Goal: Check status

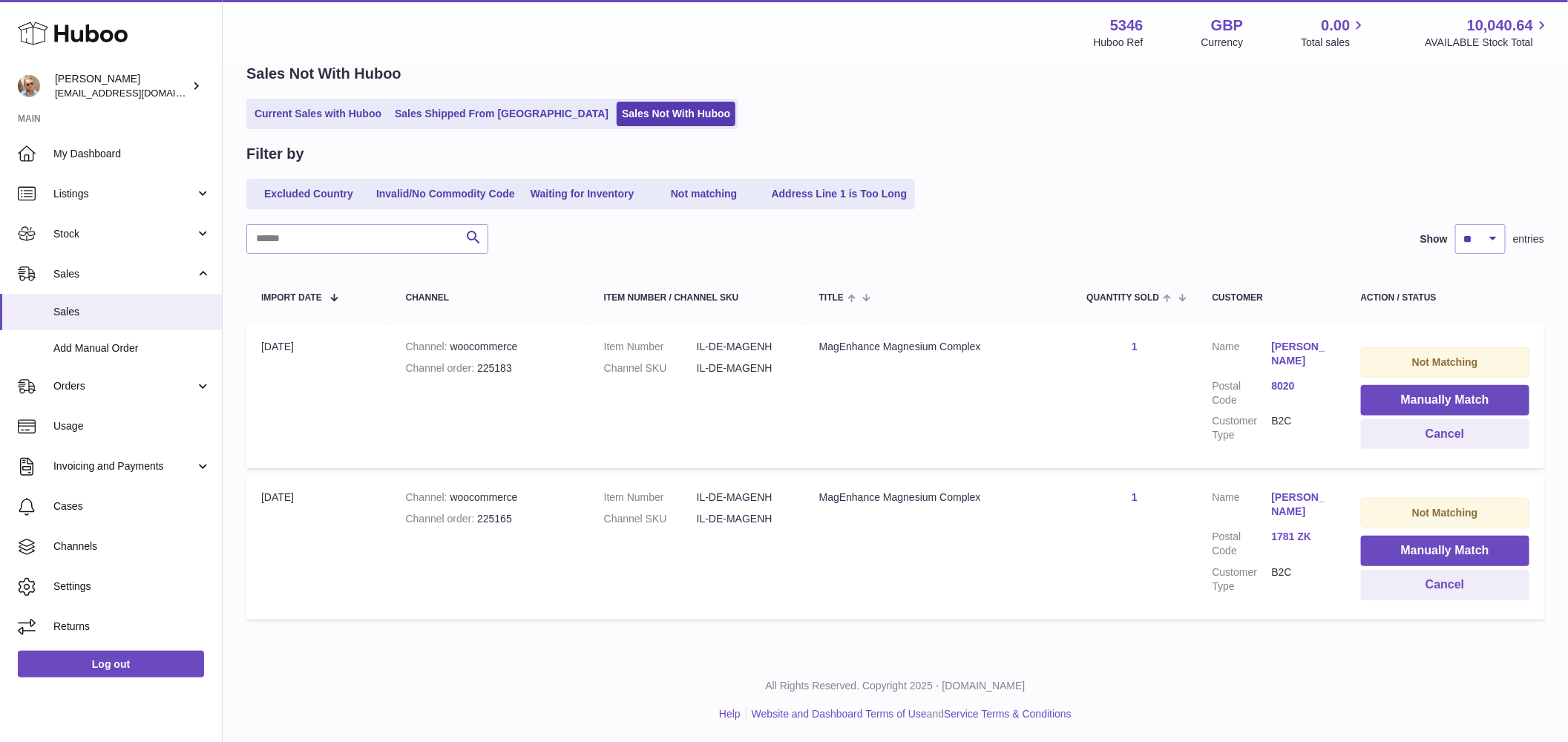
scroll to position [71, 0]
click at [1294, 347] on link "[PERSON_NAME]" at bounding box center [1301, 354] width 59 height 28
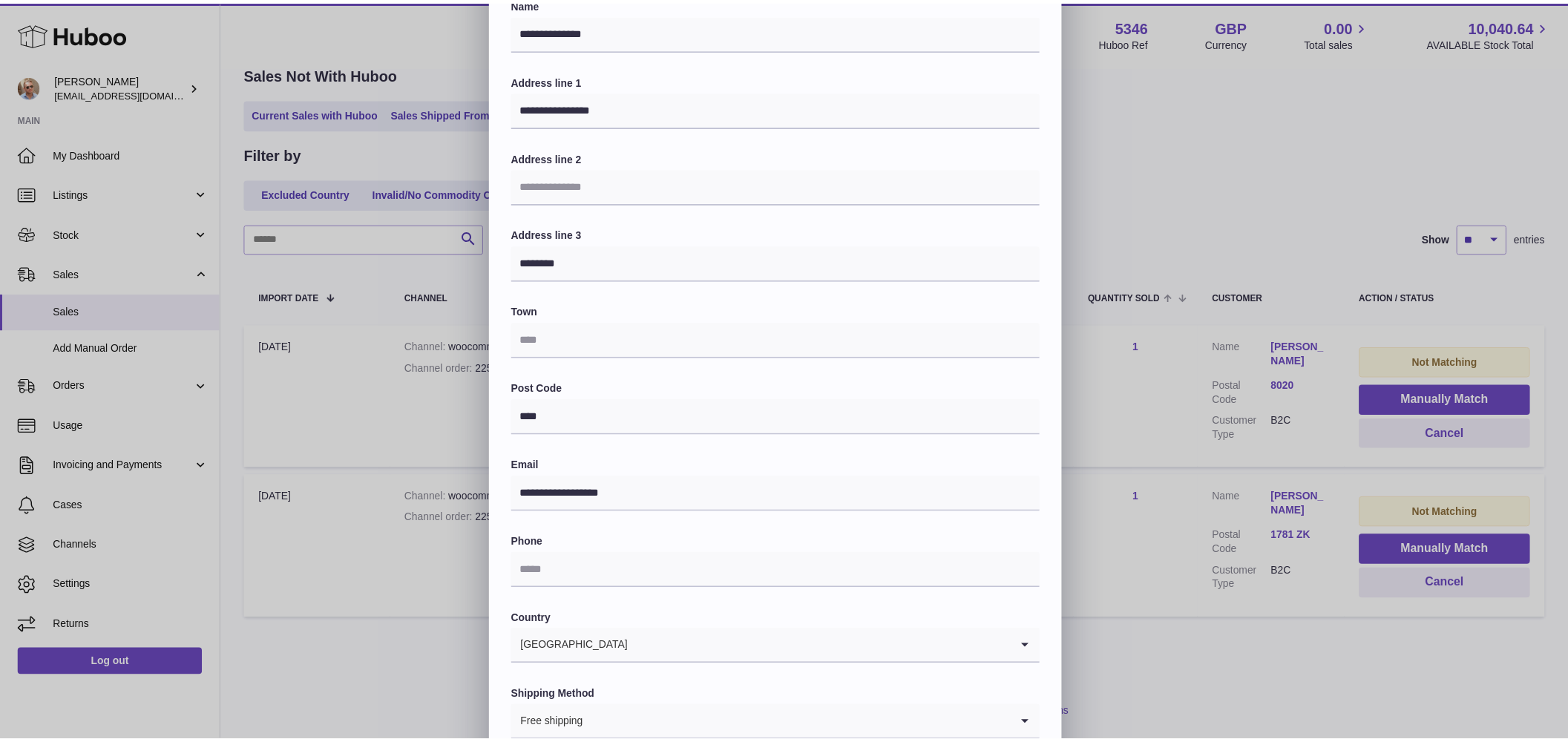
scroll to position [149, 0]
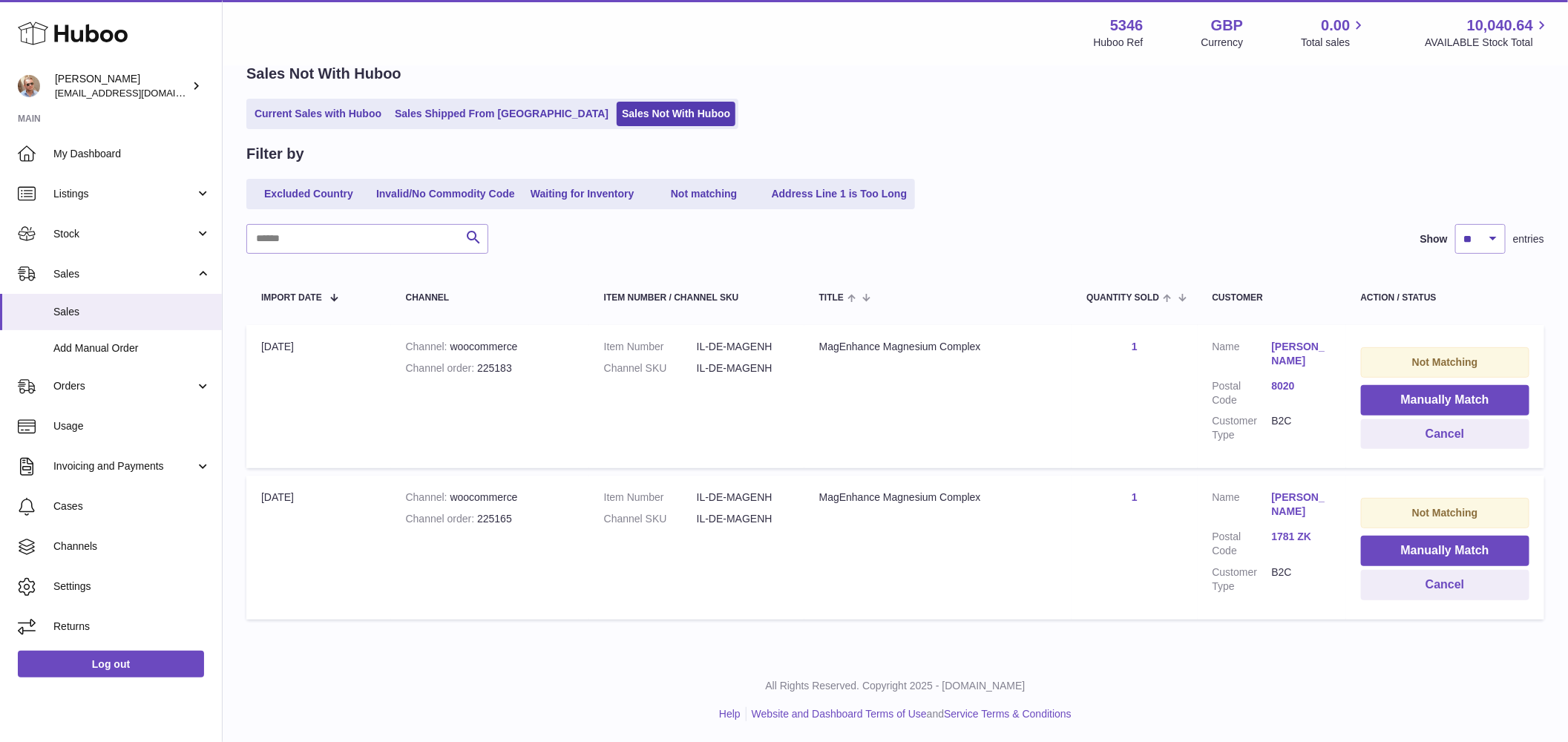
click at [1229, 156] on div at bounding box center [784, 371] width 1568 height 742
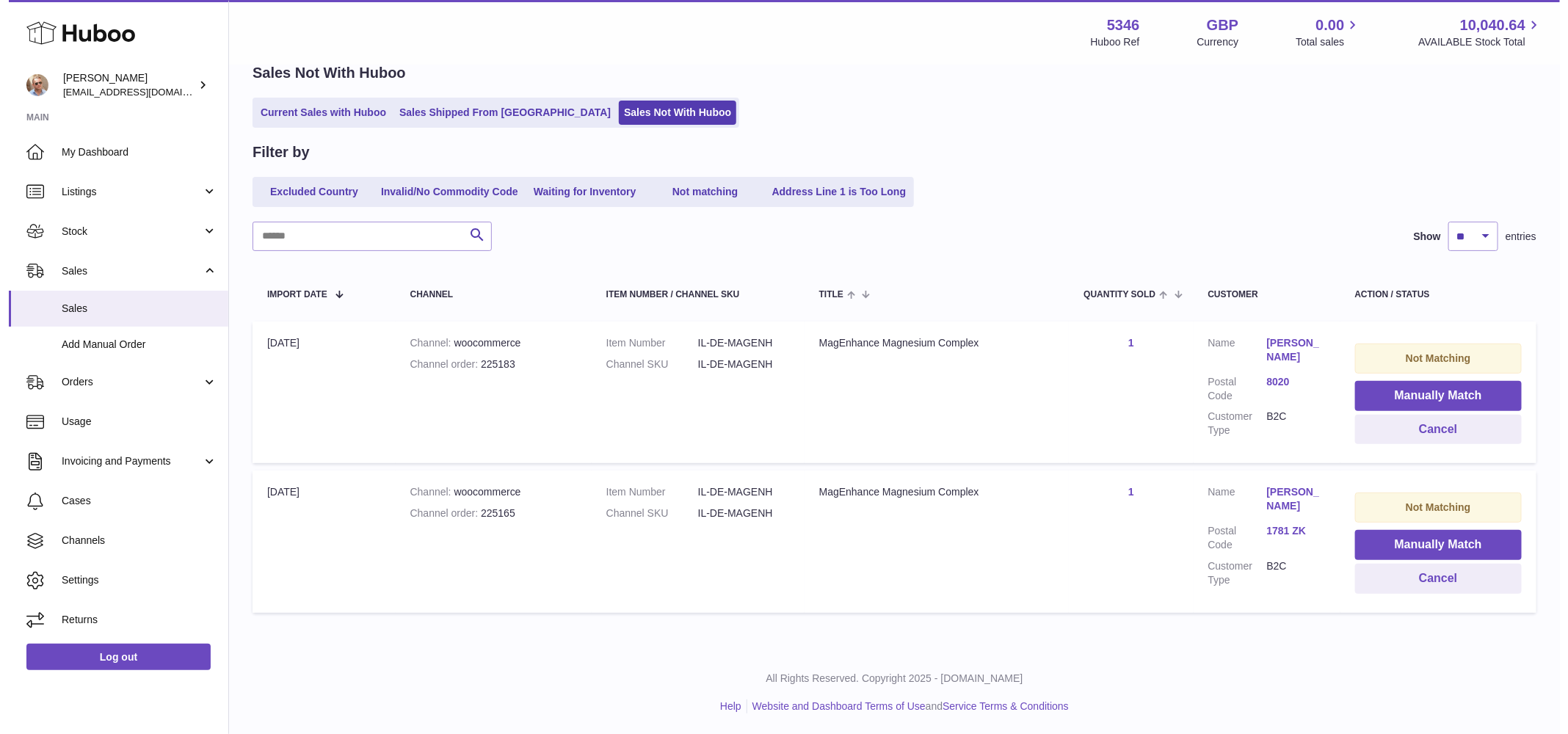
scroll to position [0, 0]
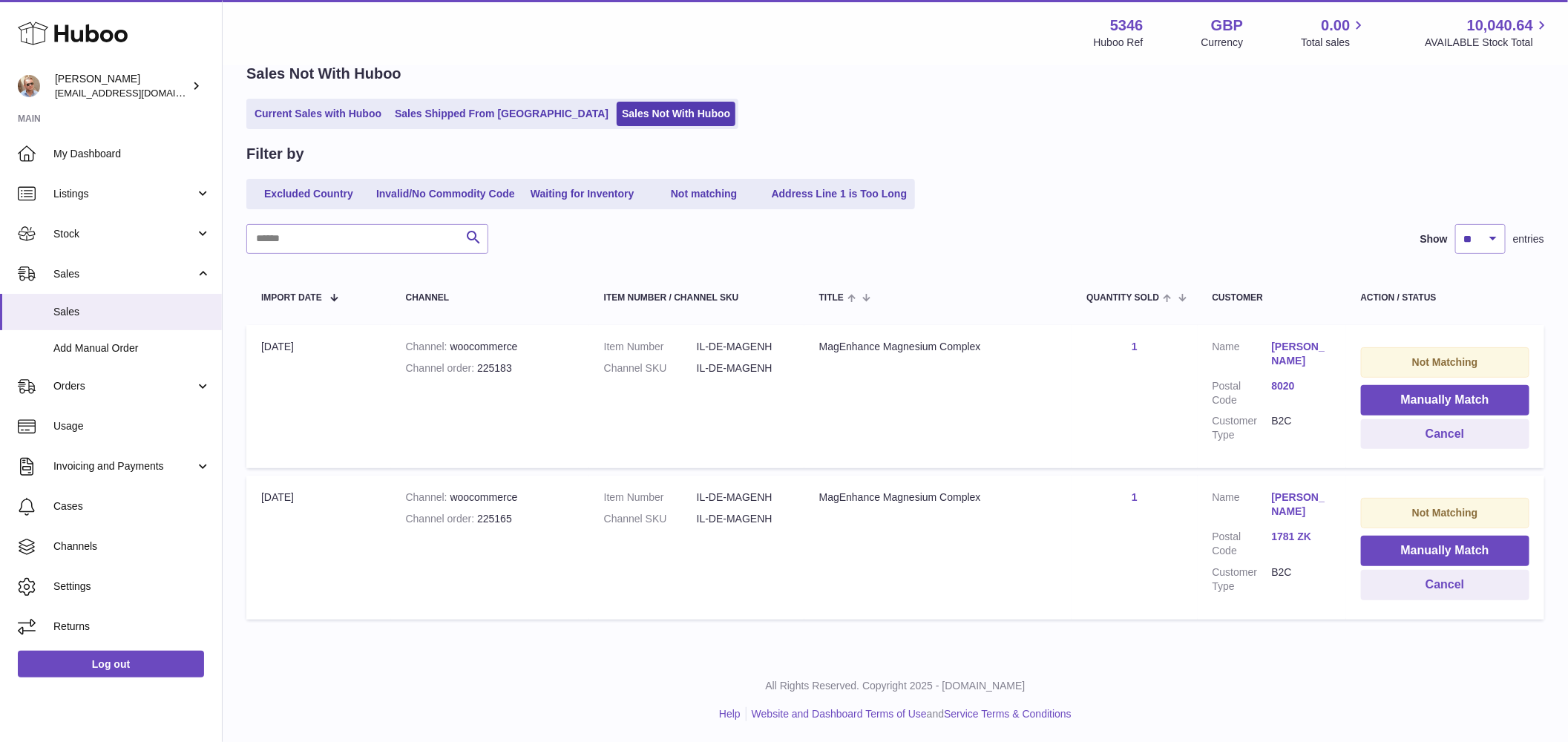
click at [1294, 496] on link "[PERSON_NAME]" at bounding box center [1301, 504] width 59 height 28
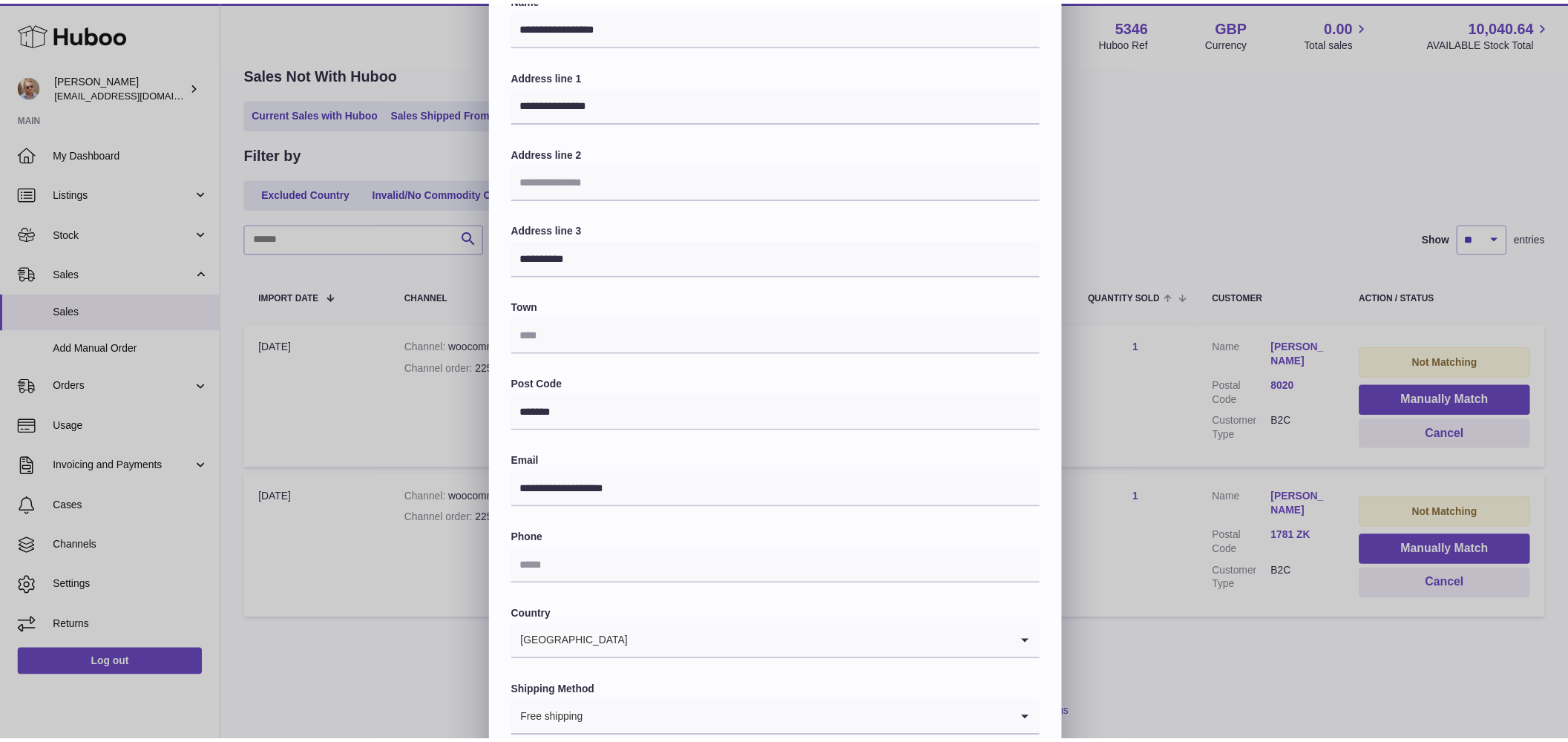
scroll to position [149, 0]
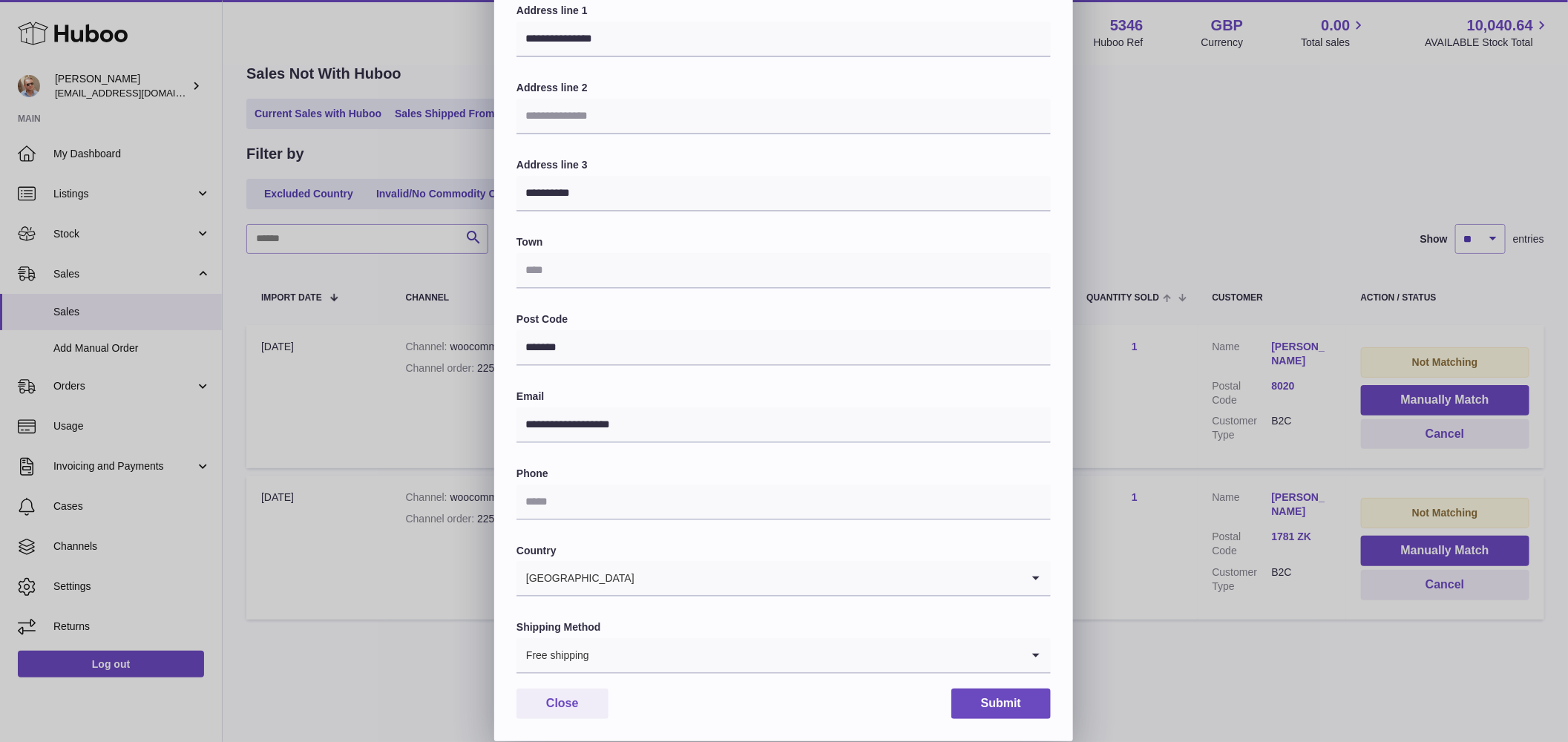
click at [1283, 120] on div "**********" at bounding box center [784, 296] width 1568 height 891
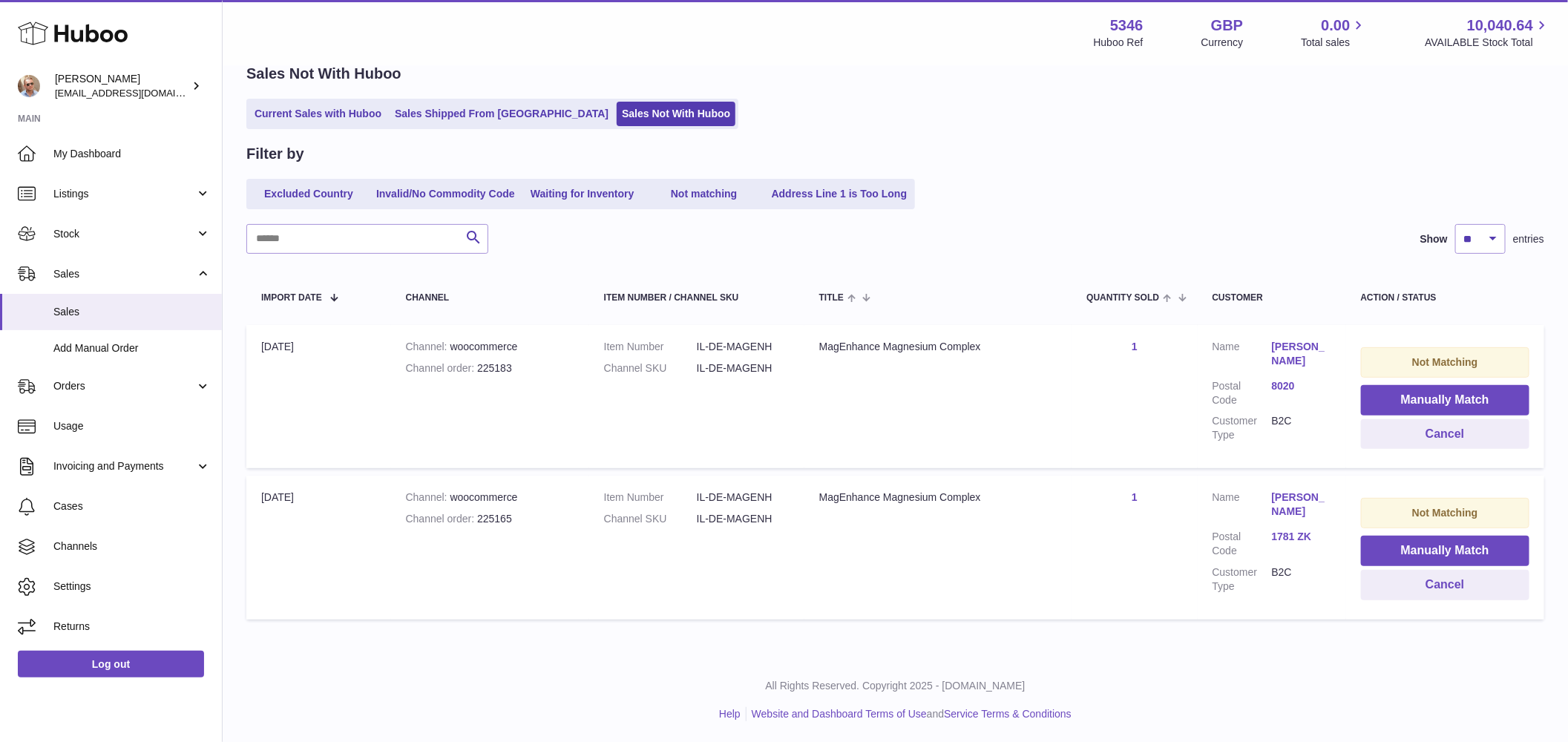
click at [990, 63] on div "Menu Huboo 5346 Huboo Ref GBP Currency 0.00 Total sales 10,040.64 AVAILABLE Sto…" at bounding box center [895, 32] width 1346 height 65
click at [986, 19] on div "Menu Huboo 5346 Huboo Ref GBP Currency 0.00 Total sales 10,040.64 AVAILABLE Sto…" at bounding box center [895, 32] width 1310 height 34
click at [1164, 186] on div "Excluded Country Invalid/No Commodity Code Waiting for Inventory Not matching A…" at bounding box center [895, 193] width 1298 height 30
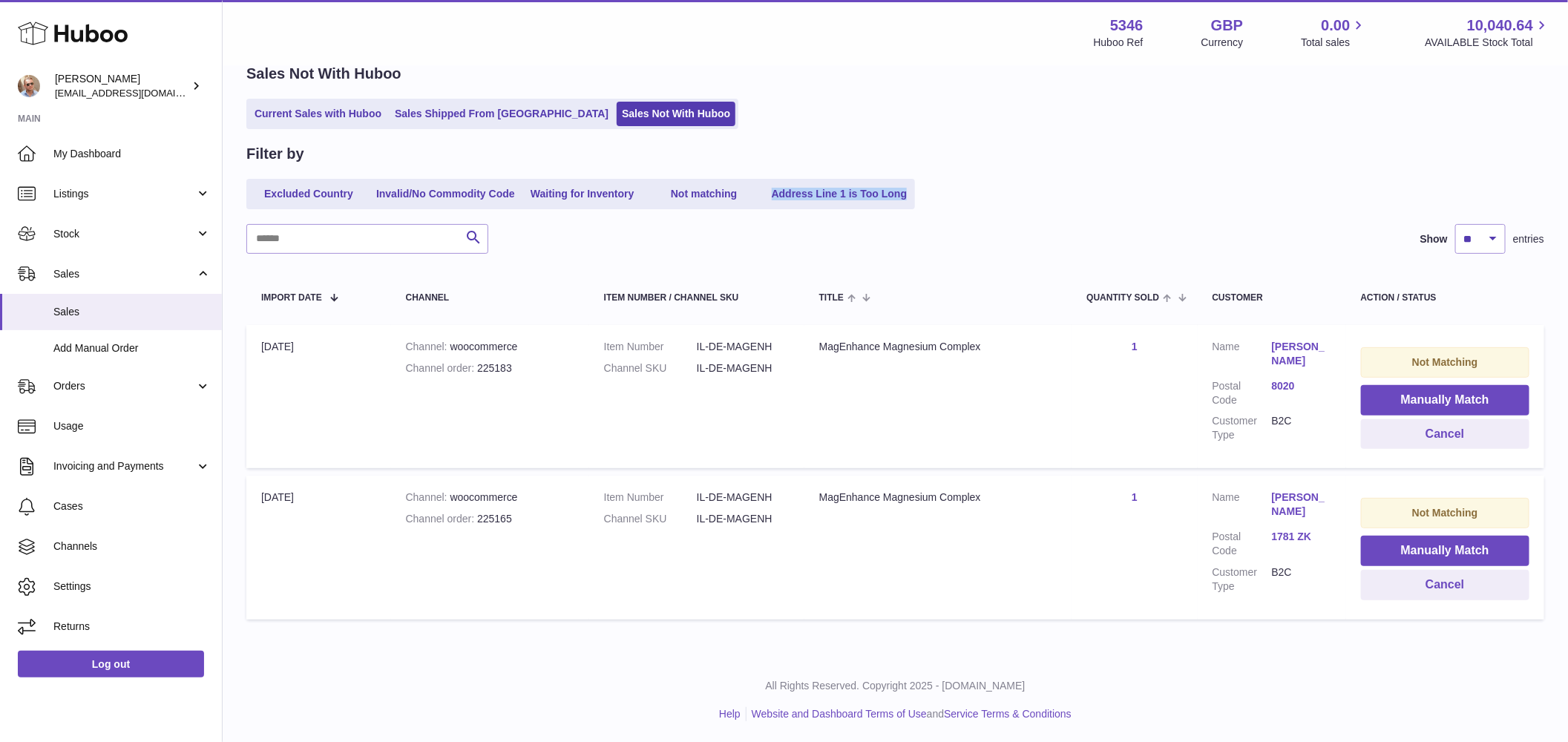
click at [1164, 186] on div "Excluded Country Invalid/No Commodity Code Waiting for Inventory Not matching A…" at bounding box center [895, 193] width 1298 height 30
